Goal: Find specific page/section: Find specific page/section

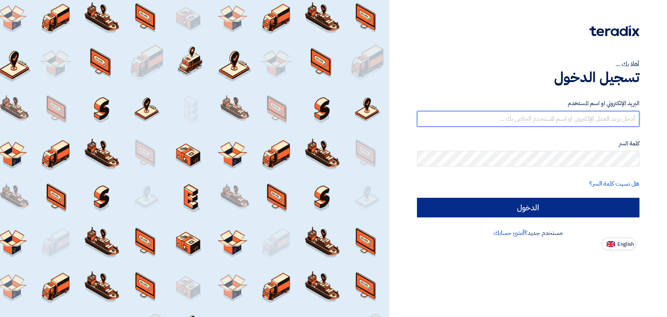
type input "[PERSON_NAME][EMAIL_ADDRESS][DOMAIN_NAME]"
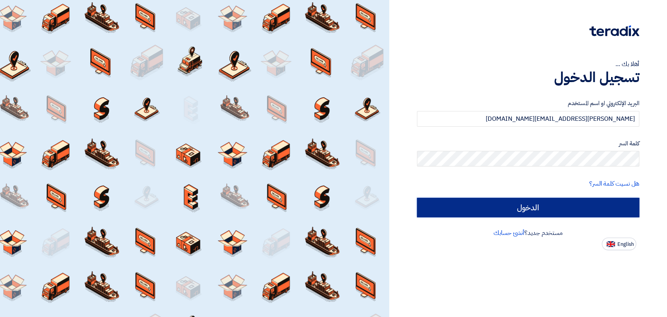
click at [521, 210] on input "الدخول" at bounding box center [528, 208] width 222 height 20
type input "Sign in"
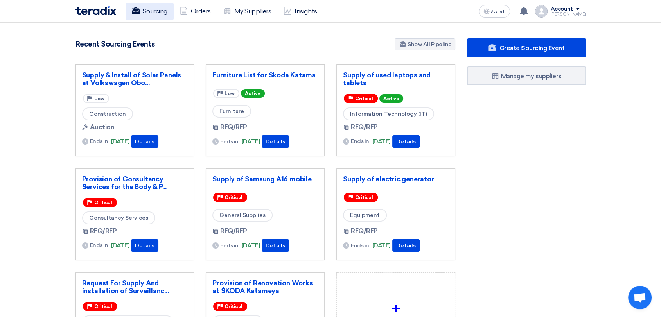
click at [152, 7] on link "Sourcing" at bounding box center [149, 11] width 48 height 17
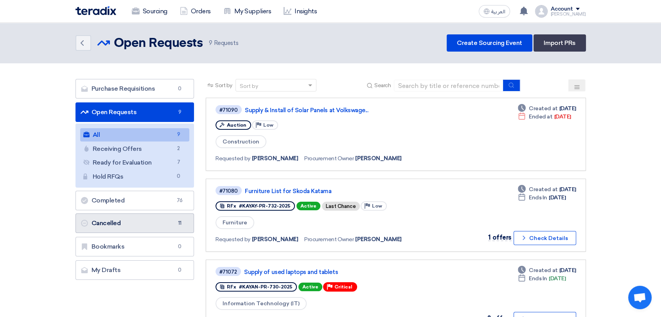
click at [134, 223] on link "Cancelled Cancelled 11" at bounding box center [134, 223] width 119 height 20
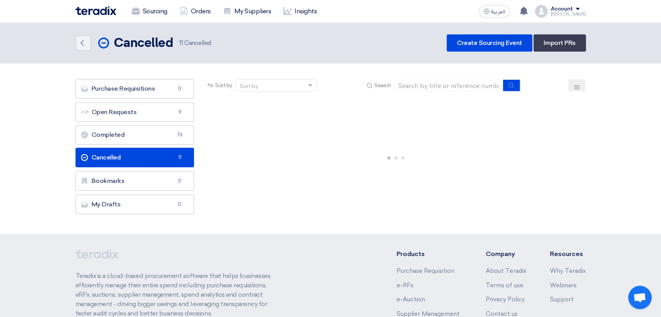
click at [136, 156] on link "Cancelled Cancelled 11" at bounding box center [134, 158] width 119 height 20
click at [142, 135] on link "Completed Completed 76" at bounding box center [134, 135] width 119 height 20
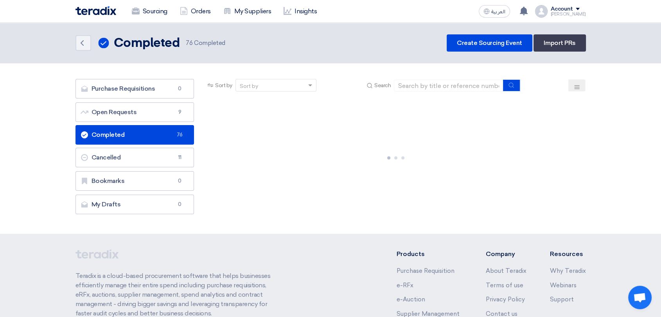
click at [150, 136] on link "Completed Completed 76" at bounding box center [134, 135] width 119 height 20
click at [114, 131] on link "Completed Completed 76" at bounding box center [134, 135] width 119 height 20
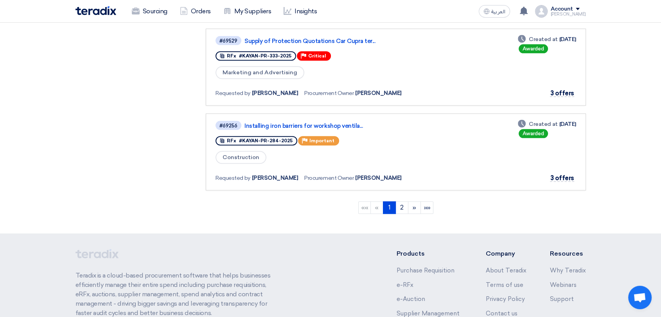
scroll to position [782, 0]
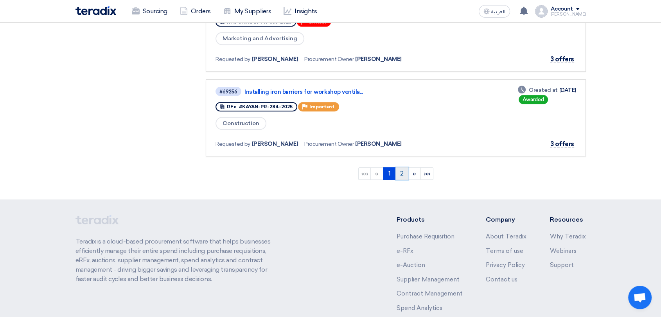
click at [403, 168] on link "2" at bounding box center [401, 173] width 13 height 13
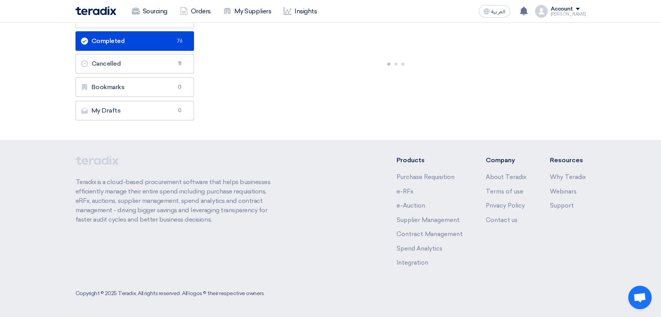
scroll to position [0, 0]
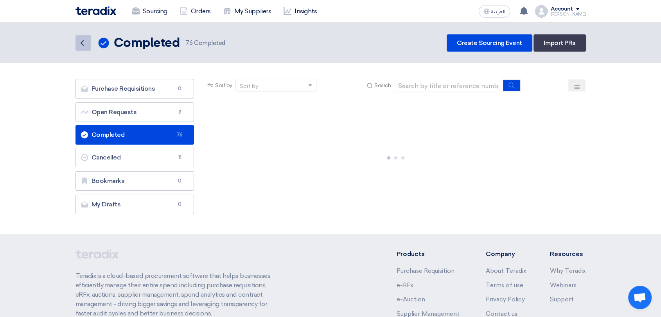
click at [86, 45] on icon "Back" at bounding box center [81, 42] width 9 height 9
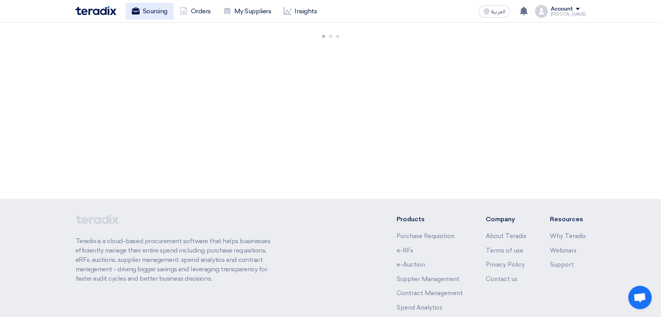
click at [154, 13] on link "Sourcing" at bounding box center [149, 11] width 48 height 17
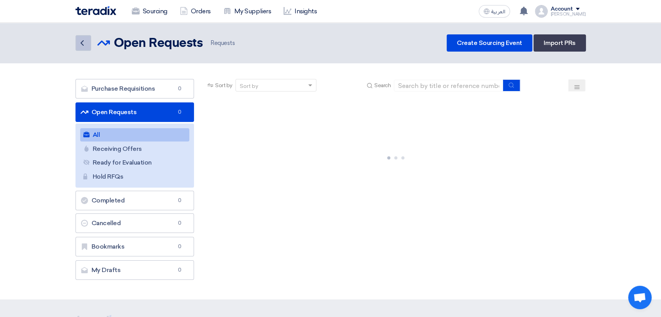
click at [83, 42] on icon "Back" at bounding box center [81, 42] width 9 height 9
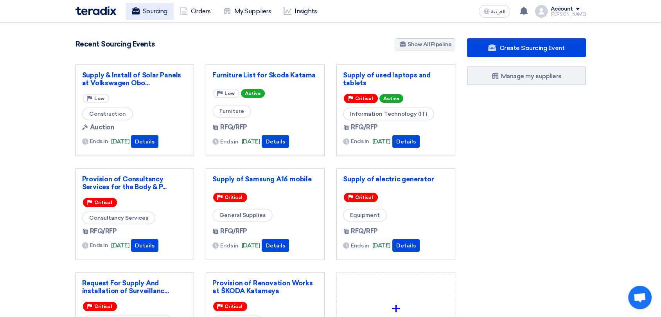
click at [165, 11] on link "Sourcing" at bounding box center [149, 11] width 48 height 17
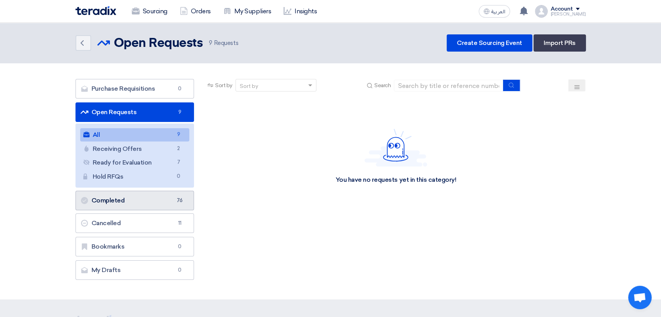
click at [121, 204] on link "Completed Completed 76" at bounding box center [134, 201] width 119 height 20
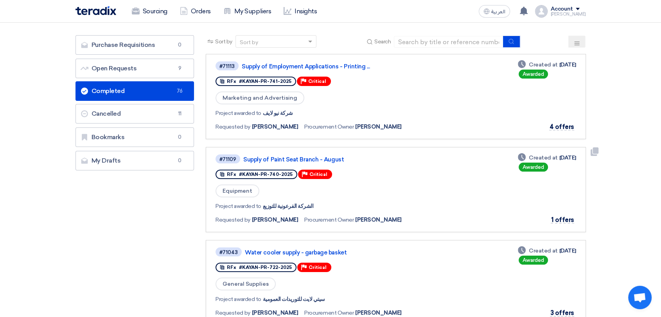
scroll to position [43, 0]
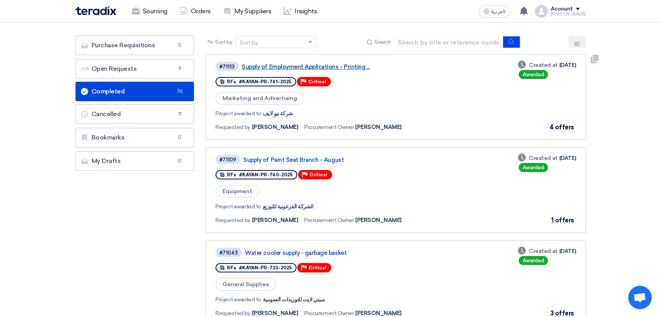
click at [323, 64] on link "Supply of Employment Applications - Printing ..." at bounding box center [339, 66] width 195 height 7
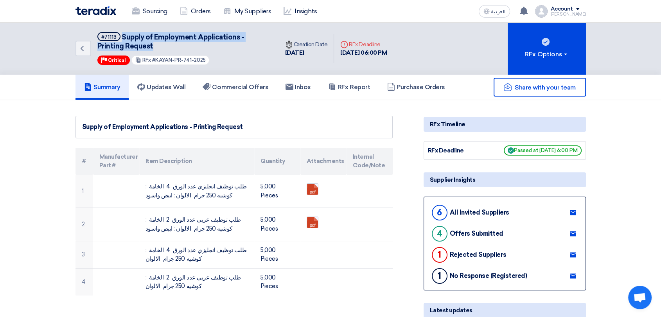
drag, startPoint x: 160, startPoint y: 48, endPoint x: 122, endPoint y: 31, distance: 41.7
click at [122, 31] on div "Back #71113 Supply of Employment Applications - Printing Request Priority Criti…" at bounding box center [176, 49] width 203 height 52
copy span "Supply of Employment Applications - Printing Request"
